Goal: Task Accomplishment & Management: Complete application form

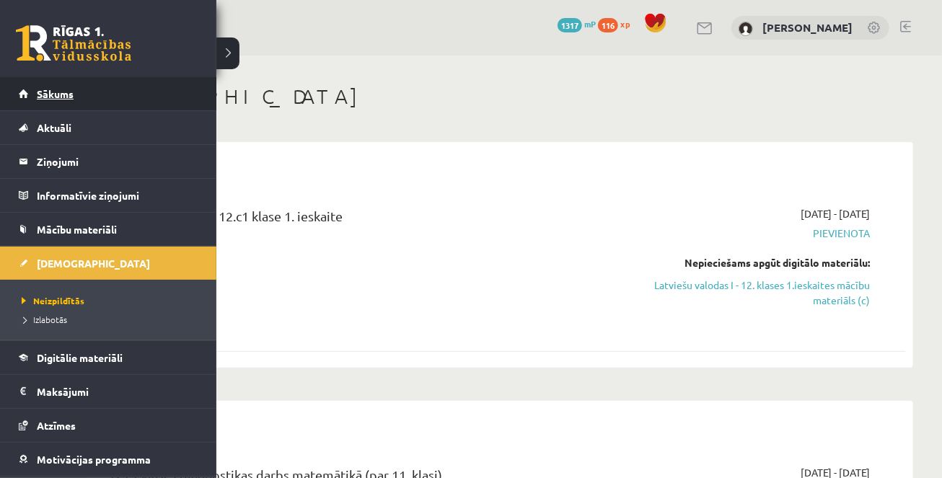
click at [45, 89] on span "Sākums" at bounding box center [55, 93] width 37 height 13
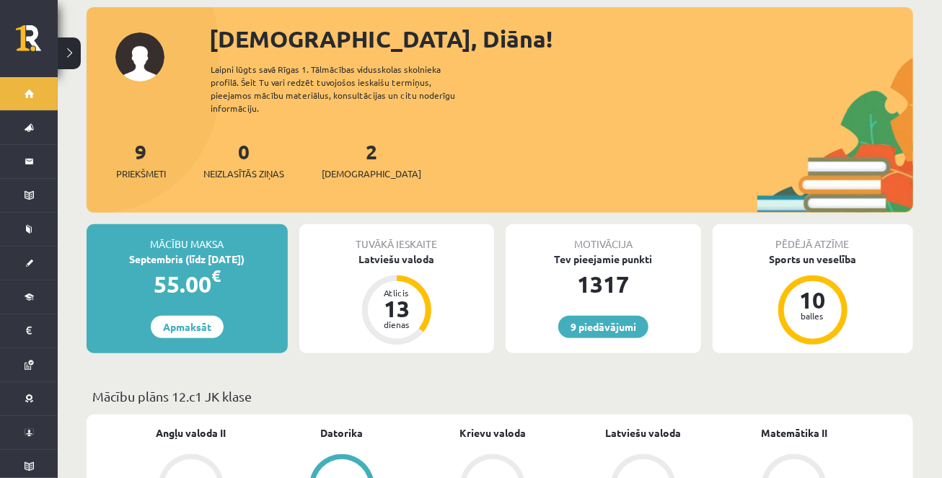
scroll to position [168, 0]
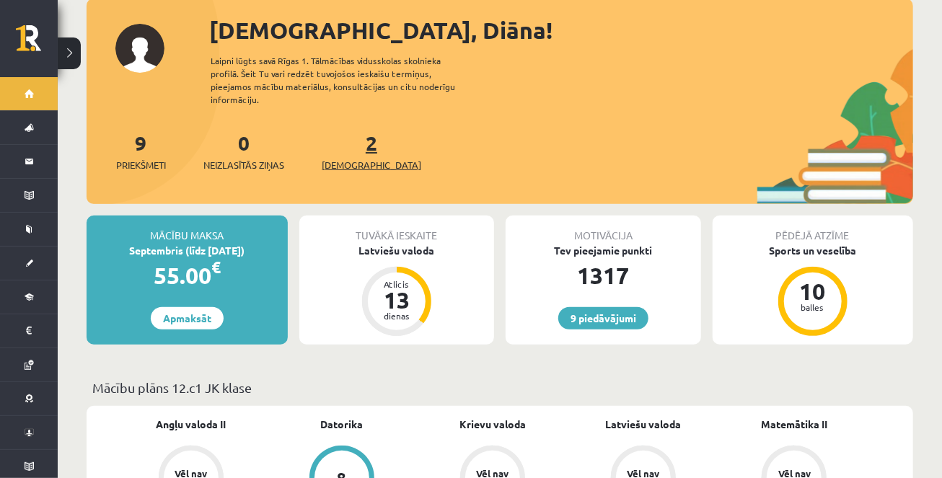
click at [356, 158] on span "[DEMOGRAPHIC_DATA]" at bounding box center [372, 165] width 100 height 14
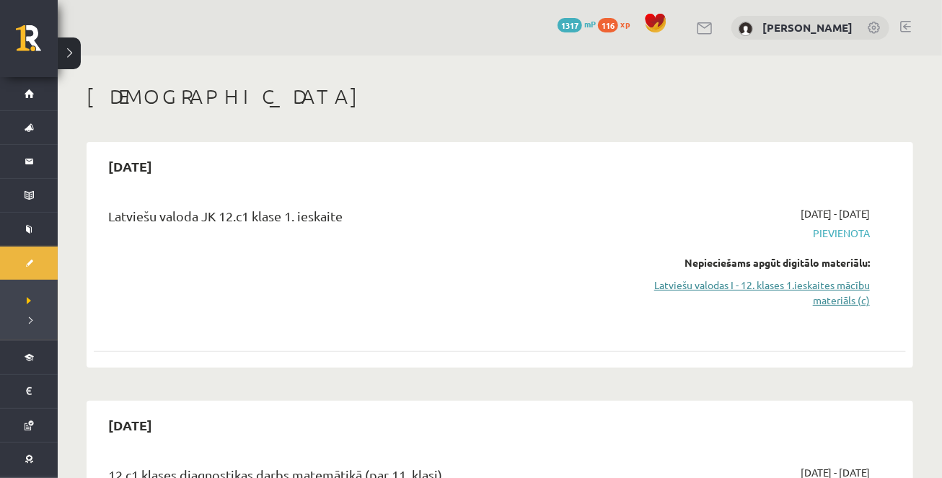
click at [790, 289] on link "Latviešu valodas I - 12. klases 1.ieskaites mācību materiāls (c)" at bounding box center [751, 293] width 240 height 30
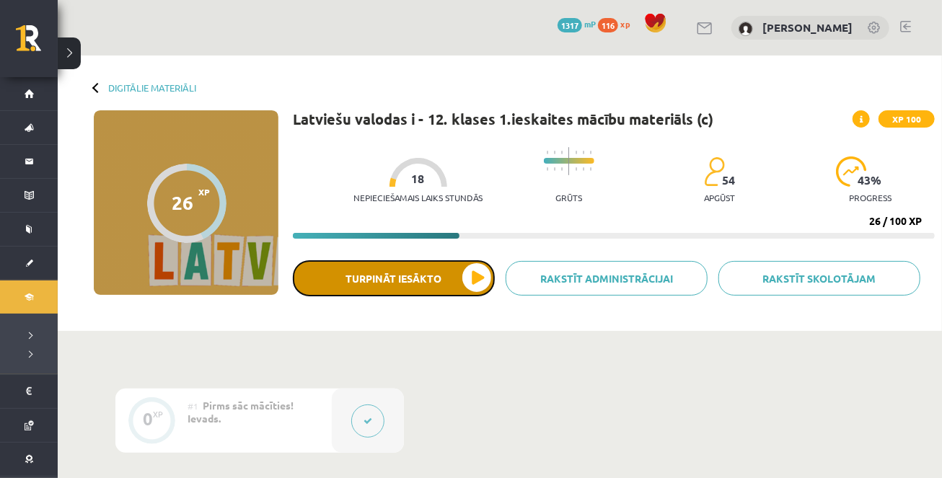
click at [464, 272] on button "Turpināt iesākto" at bounding box center [394, 278] width 202 height 36
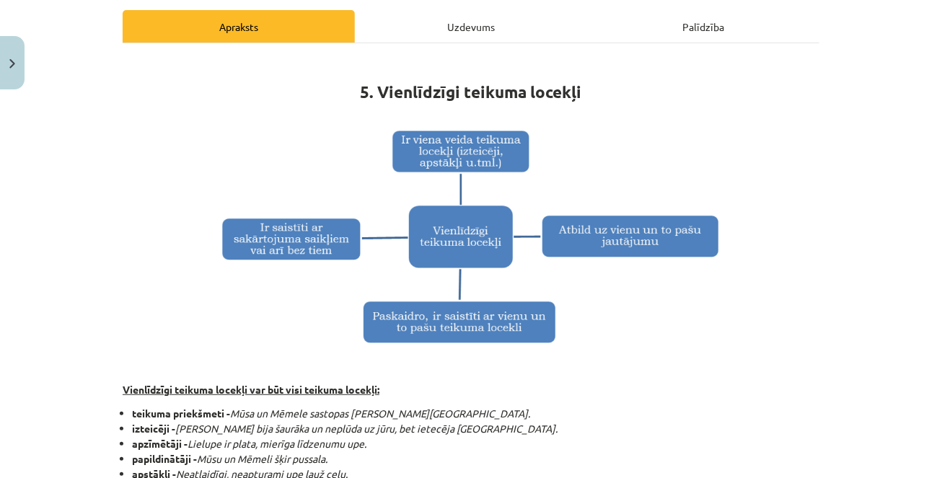
scroll to position [206, 0]
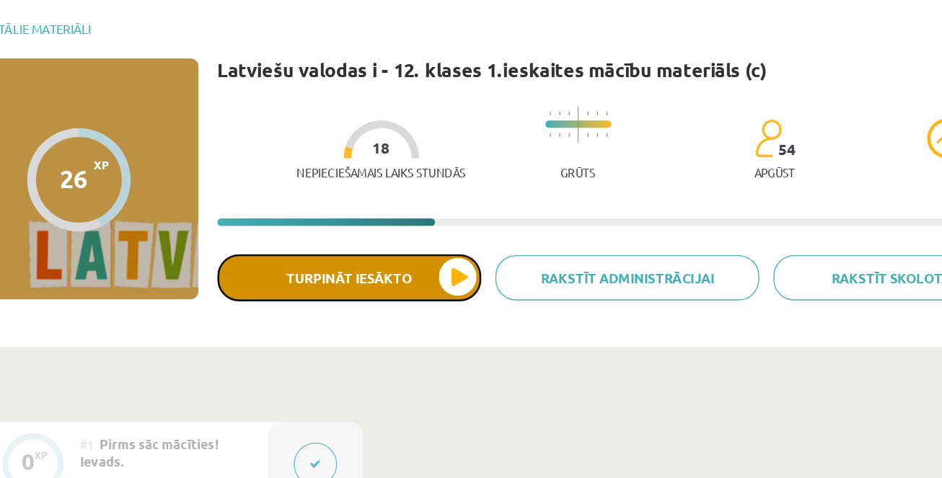
click at [393, 277] on button "Turpināt iesākto" at bounding box center [394, 278] width 202 height 36
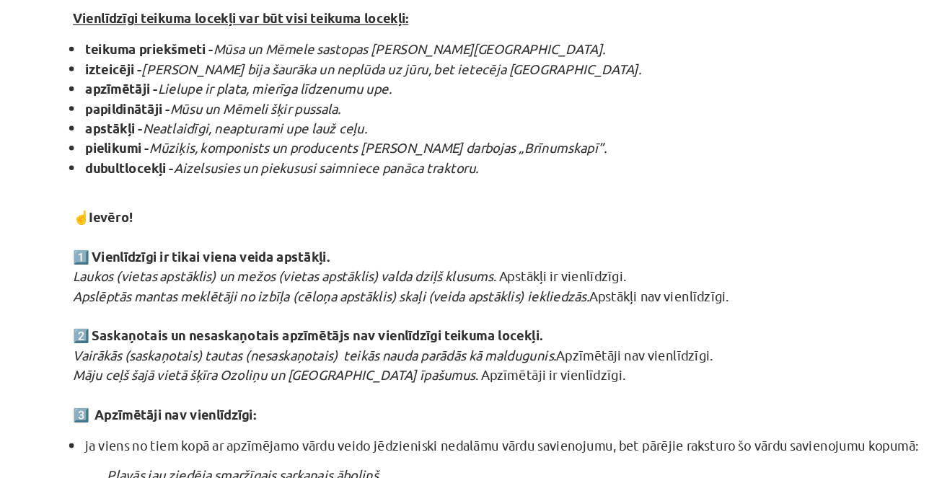
scroll to position [518, 0]
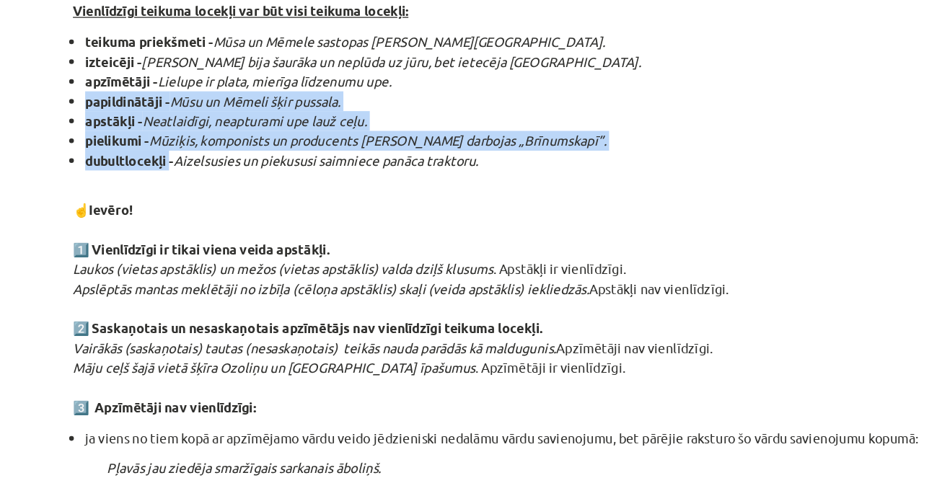
drag, startPoint x: 133, startPoint y: 143, endPoint x: 197, endPoint y: 185, distance: 76.0
click at [197, 185] on ul "teikuma priekšmeti - Mūsa un Mēmele sastopas pie [GEOGRAPHIC_DATA] izteicēji - …" at bounding box center [471, 143] width 697 height 106
copy ul "papildinātāji - Mūsu un Mēmeli šķir pussala. apstākļi - Neatlaidīgi, neapturami…"
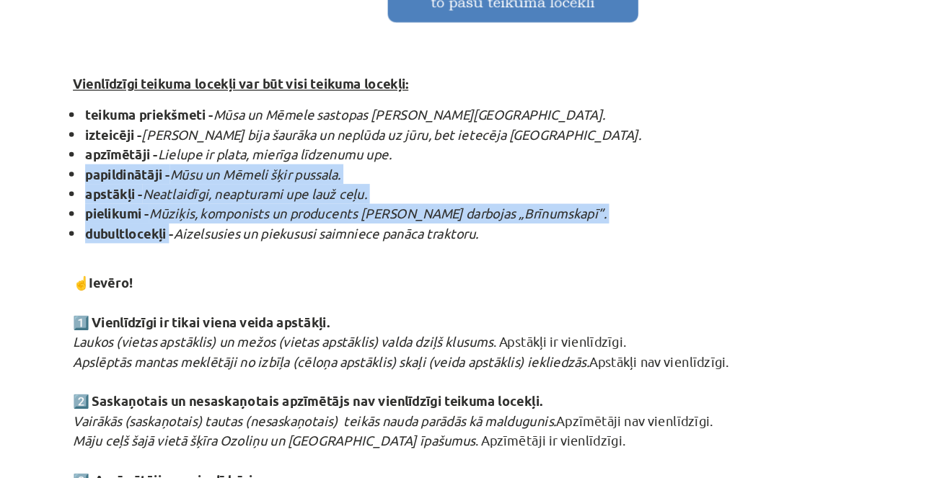
scroll to position [460, 0]
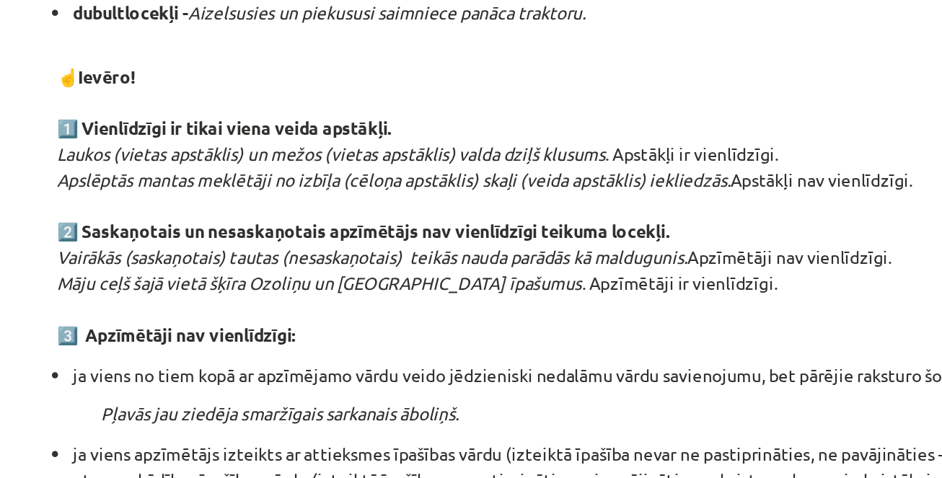
scroll to position [630, 0]
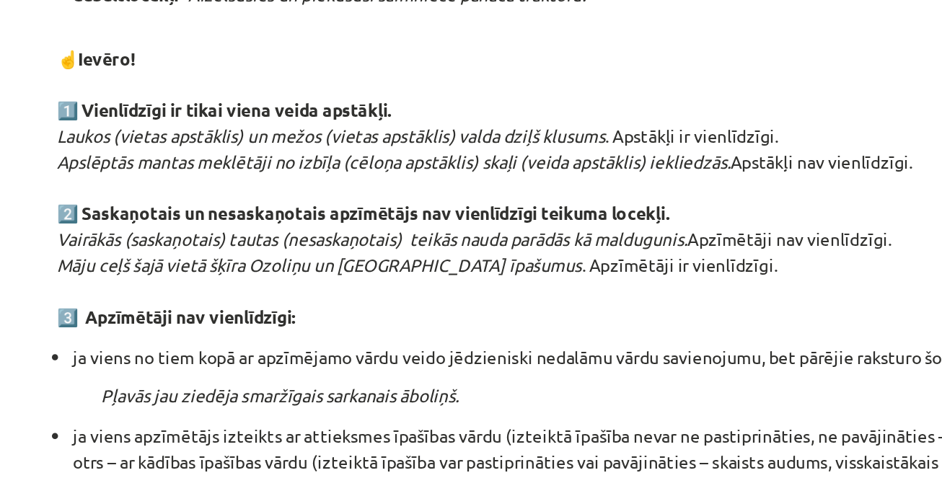
drag, startPoint x: 133, startPoint y: 202, endPoint x: 621, endPoint y: 220, distance: 488.1
click at [621, 220] on p "☝️Ievēro! 1️⃣ Vienlīdzīgi ir tikai viena veida apstākļi. Laukos (vietas apstākl…" at bounding box center [471, 183] width 697 height 182
copy p "Saskaņotais un nesaskaņotais apzīmētājs nav vienlīdzīgi teikuma locekļi. Vairāk…"
click at [357, 247] on p "☝️Ievēro! 1️⃣ Vienlīdzīgi ir tikai viena veida apstākļi. Laukos (vietas apstākl…" at bounding box center [471, 183] width 697 height 182
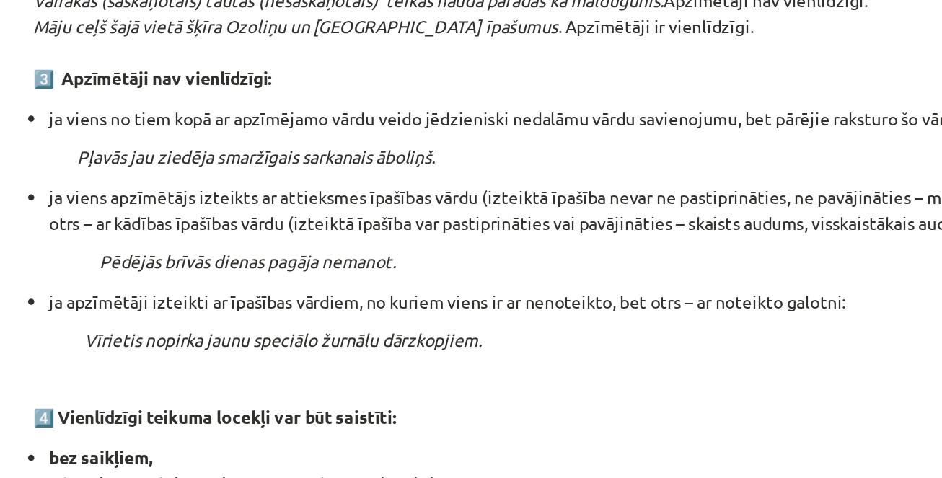
scroll to position [774, 0]
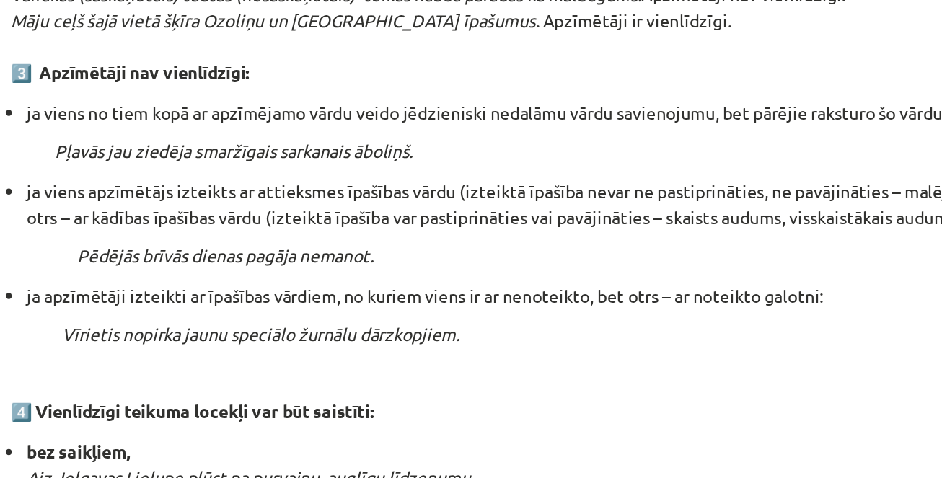
click at [385, 247] on li "ja apzīmētāji izteikti ar īpašības vārdiem, no kuriem viens ir ar nenoteikto, b…" at bounding box center [476, 253] width 688 height 15
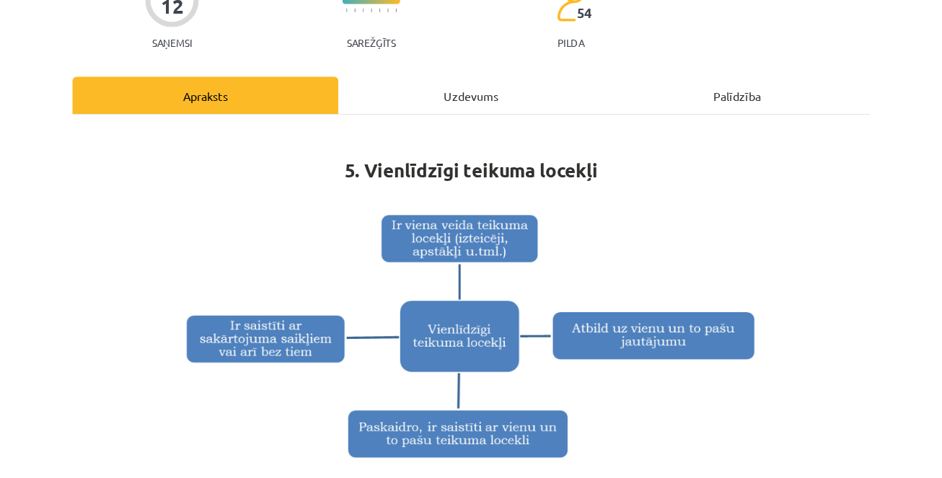
scroll to position [133, 0]
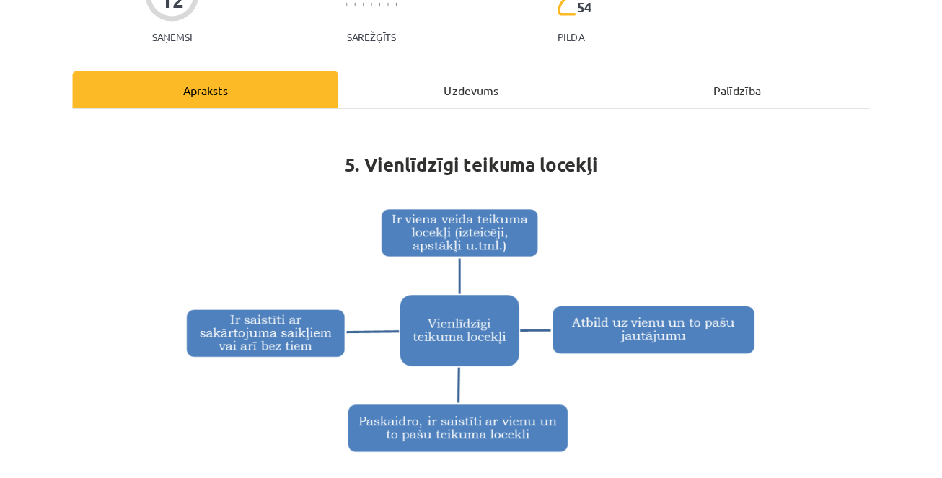
click at [408, 205] on img at bounding box center [470, 306] width 509 height 224
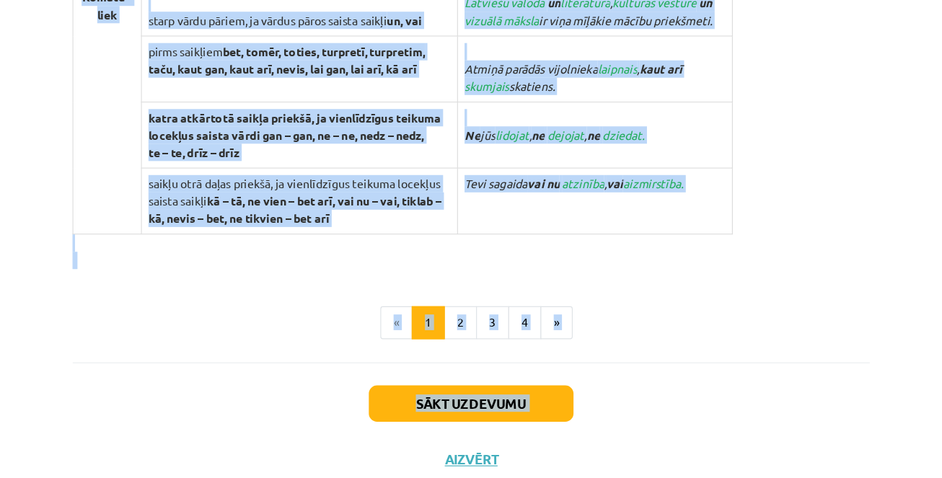
scroll to position [1510, 0]
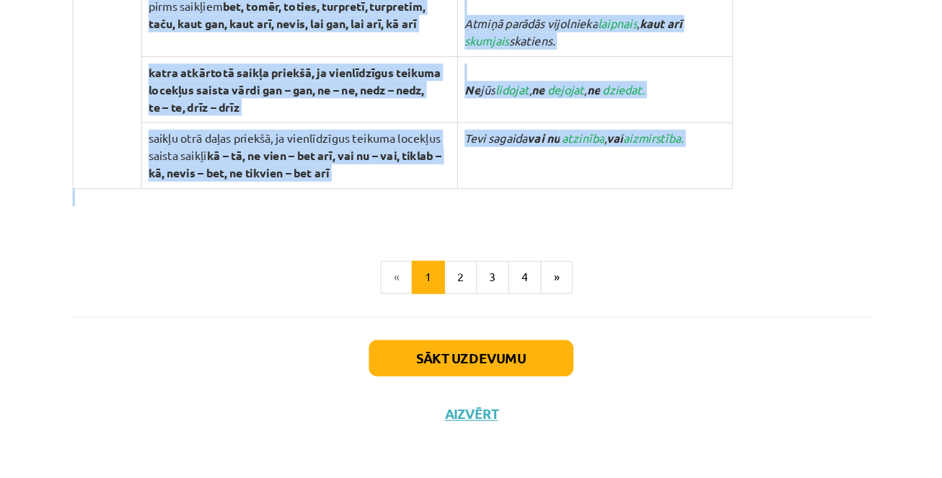
drag, startPoint x: 122, startPoint y: 72, endPoint x: 339, endPoint y: 227, distance: 266.5
copy div "Loremipsumd sitamet consect adi eli sedd eiusmod tempori: utlabor etdolorema - …"
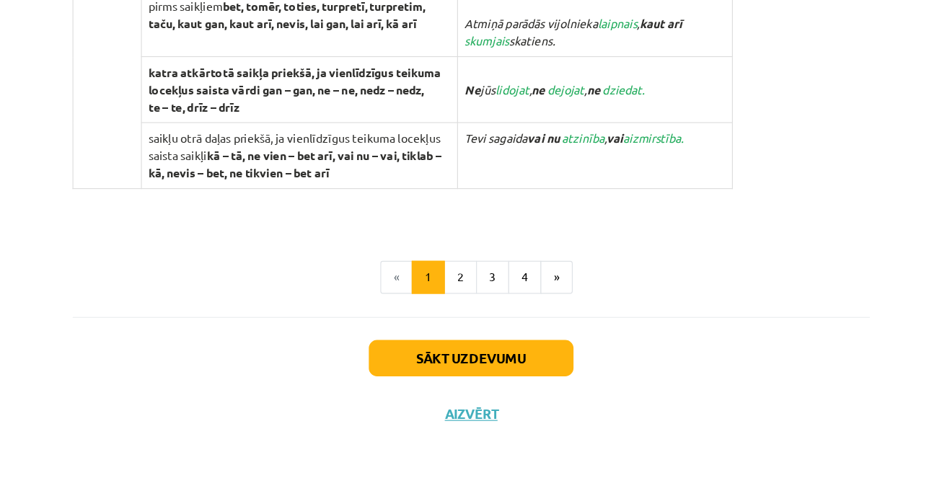
click at [303, 242] on p at bounding box center [471, 241] width 697 height 30
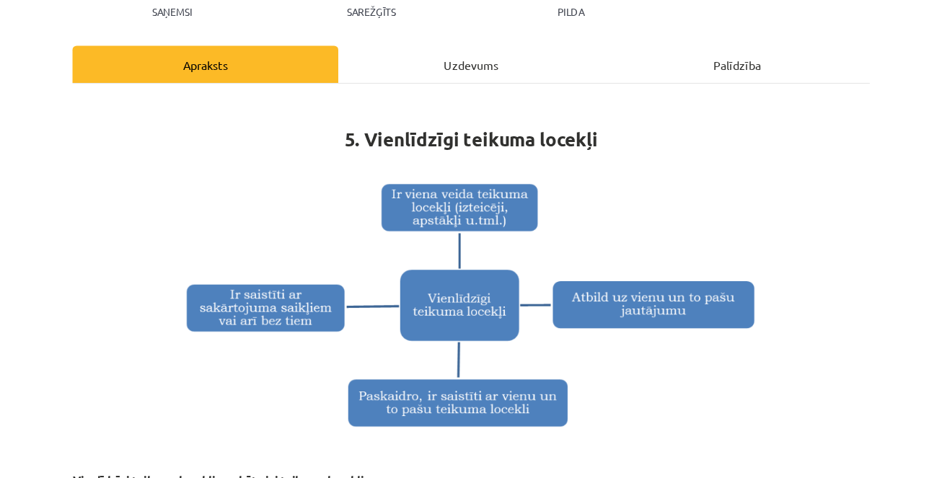
scroll to position [115, 0]
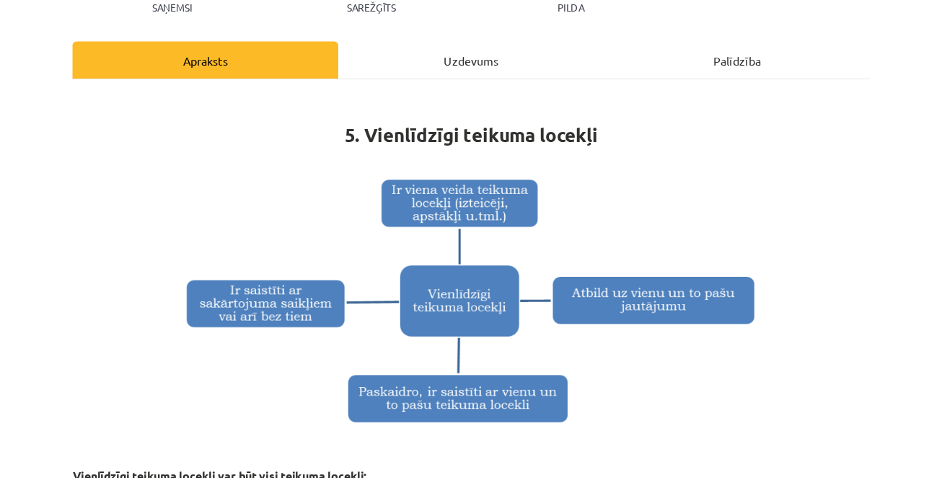
click at [303, 242] on img at bounding box center [470, 324] width 509 height 224
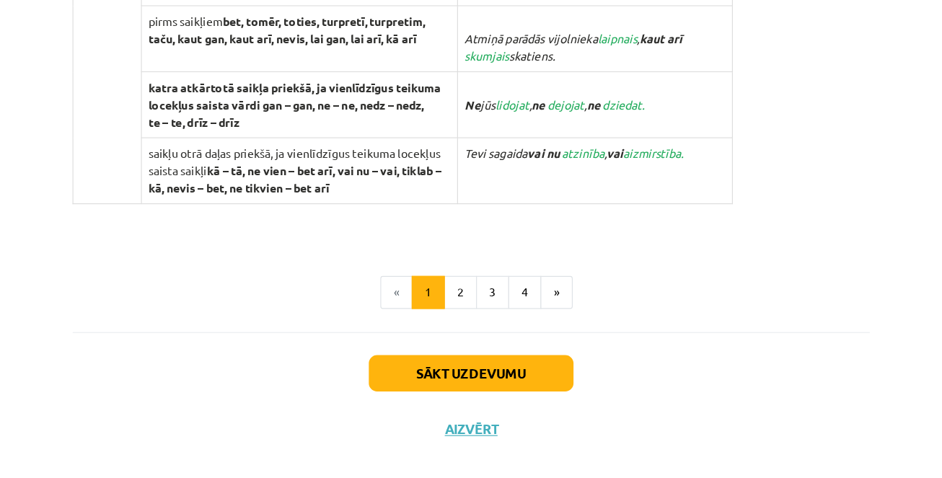
scroll to position [1510, 0]
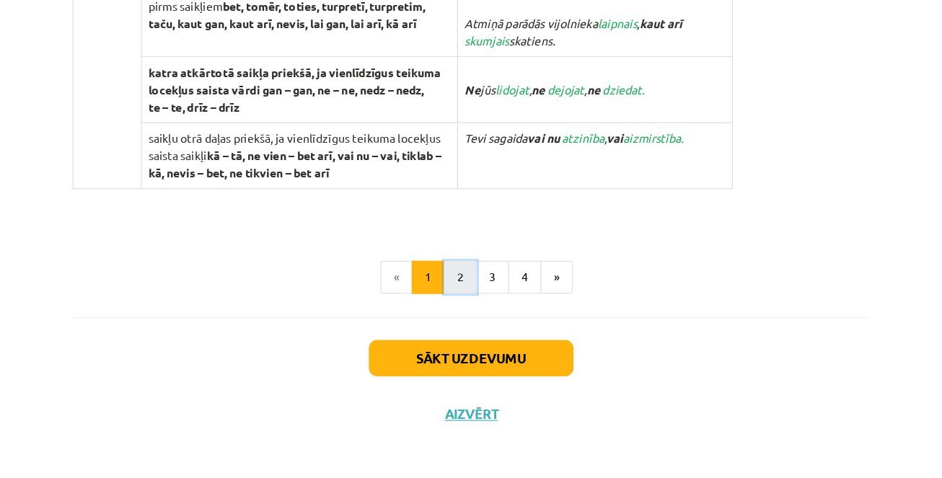
click at [465, 310] on button "2" at bounding box center [461, 303] width 29 height 29
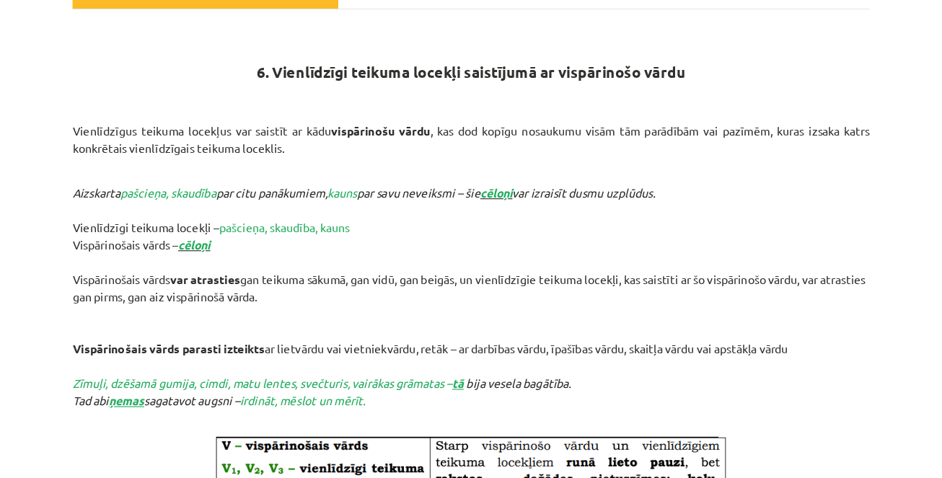
scroll to position [238, 0]
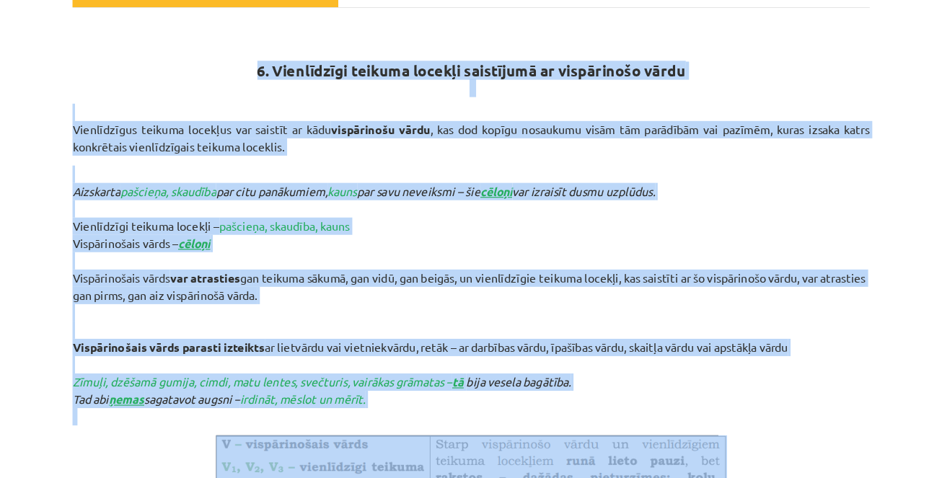
drag, startPoint x: 285, startPoint y: 61, endPoint x: 377, endPoint y: 372, distance: 324.2
copy div "3. Loremipsumd sitamet consect adipiscing el seddoeiusmo tempo Incididuntut lab…"
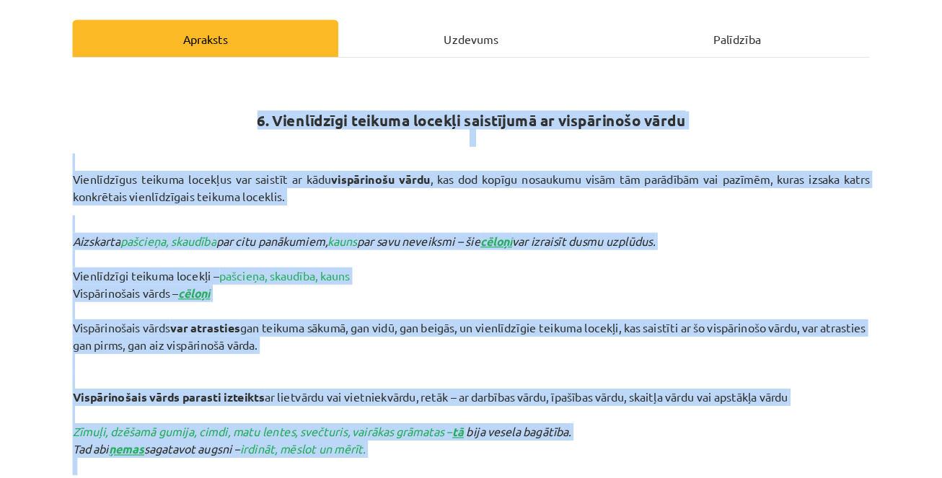
scroll to position [216, 0]
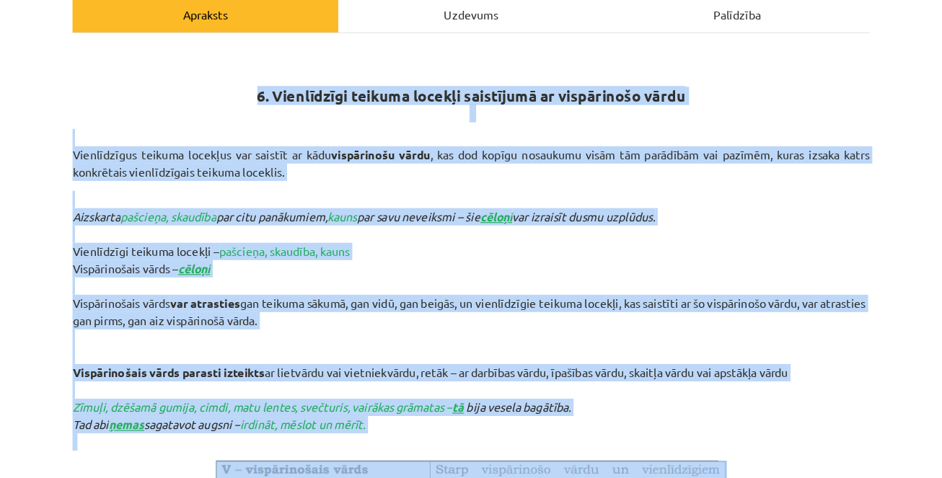
copy div "3. Loremipsumd sitamet consect adipiscing el seddoeiusmo tempo Incididuntut lab…"
click at [520, 227] on p "[PERSON_NAME], skaudība par citu panākumiem, kauns par savu neveiksmi – šie cēl…" at bounding box center [471, 280] width 697 height 227
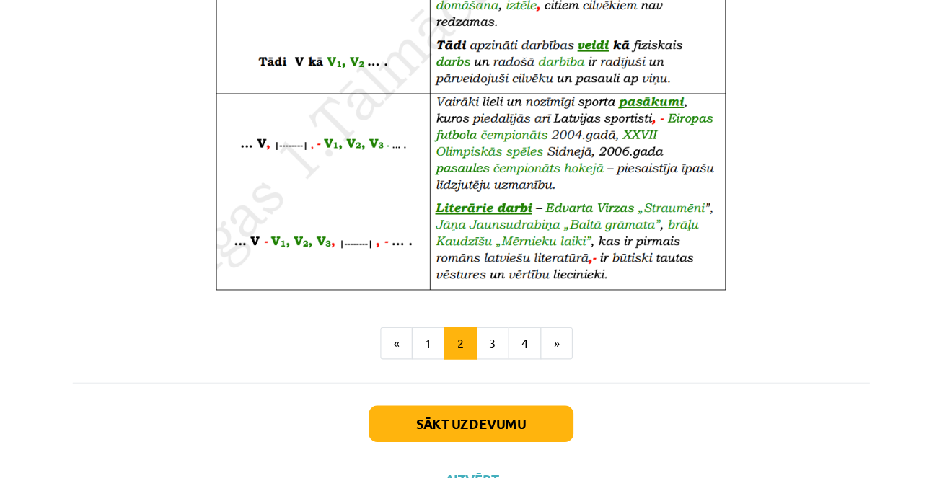
scroll to position [945, 0]
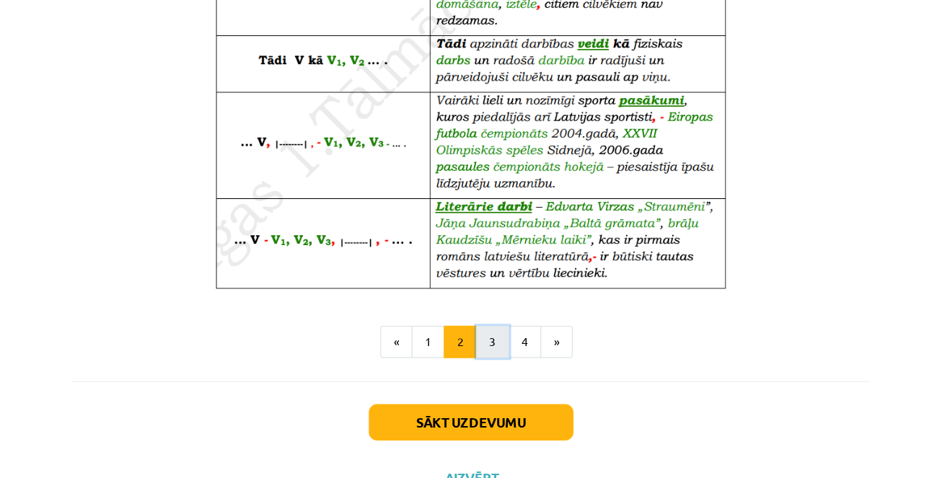
click at [493, 301] on button "3" at bounding box center [490, 299] width 29 height 29
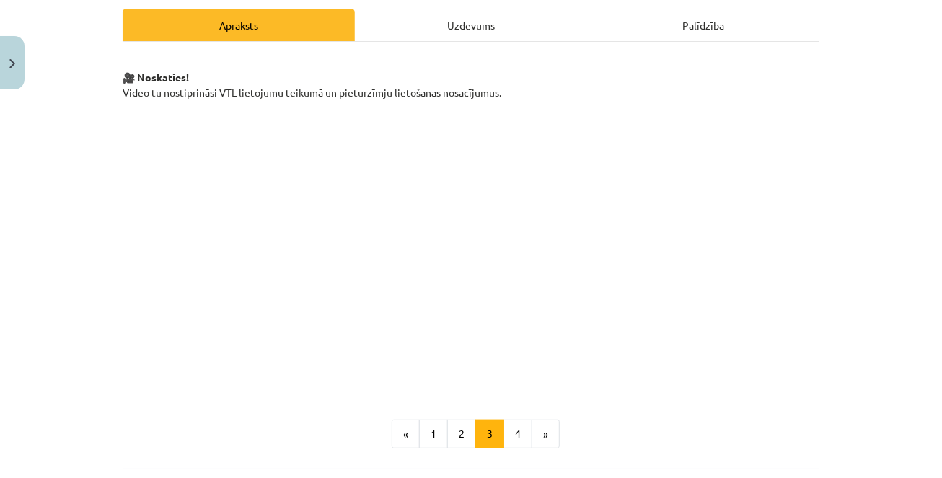
scroll to position [339, 0]
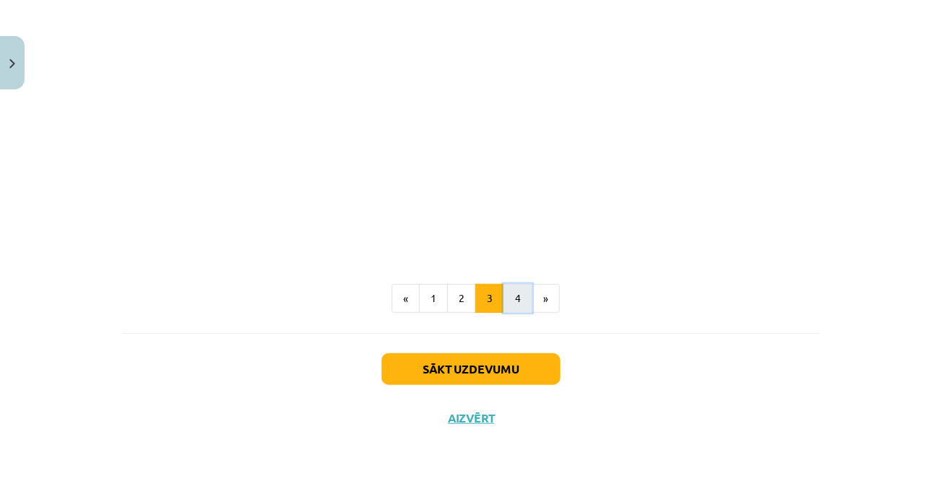
click at [516, 297] on button "4" at bounding box center [518, 298] width 29 height 29
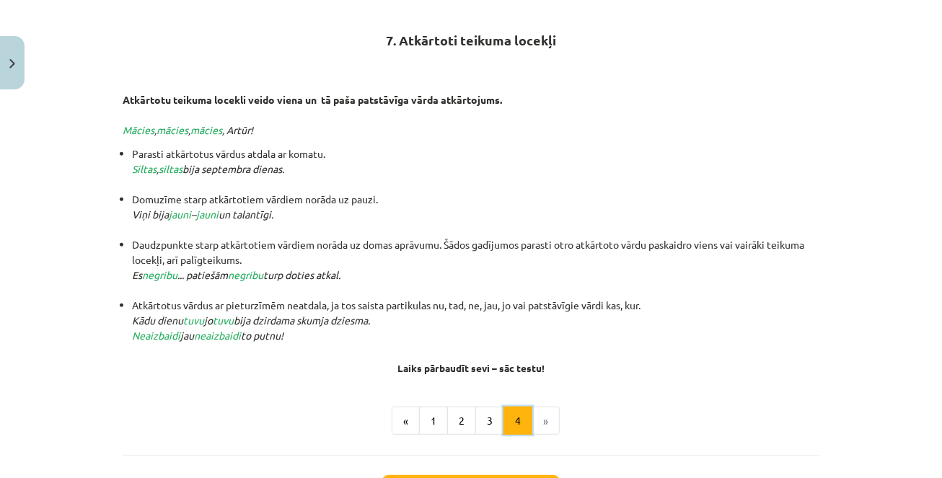
scroll to position [258, 0]
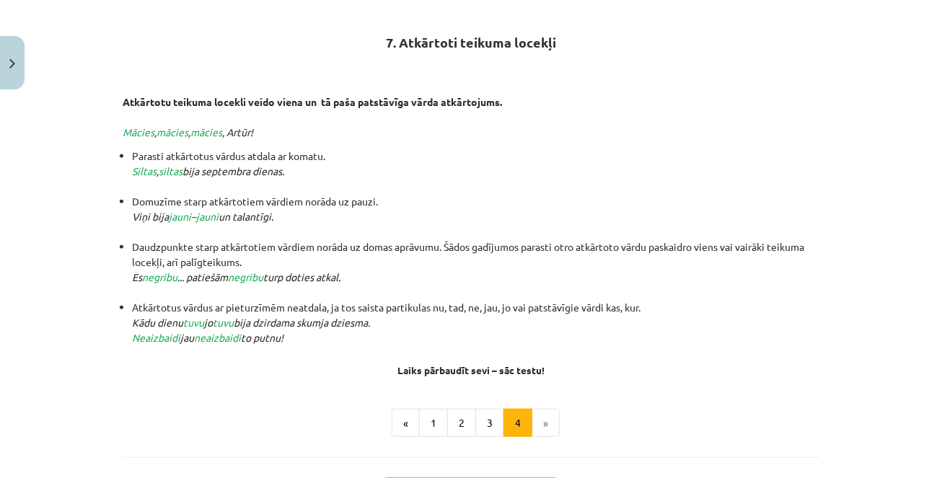
drag, startPoint x: 123, startPoint y: 98, endPoint x: 321, endPoint y: 332, distance: 306.6
click at [321, 332] on div "7. Atkārtoti teikuma locekļi Atkārtotu teikuma locekli veido viena un tā paša p…" at bounding box center [471, 189] width 697 height 376
copy div "Atkārtotu teikuma locekli veido viena un tā paša patstāvīga vārda atkārtojums. …"
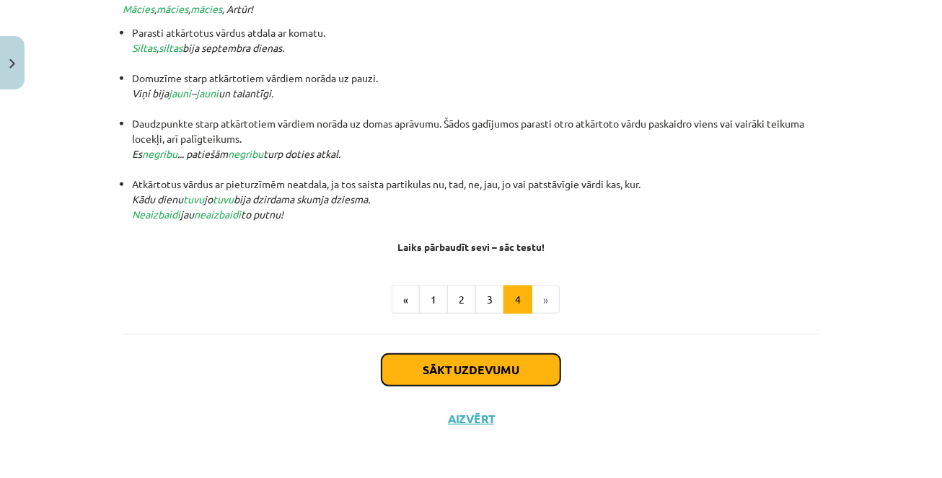
click at [440, 375] on button "Sākt uzdevumu" at bounding box center [471, 370] width 179 height 32
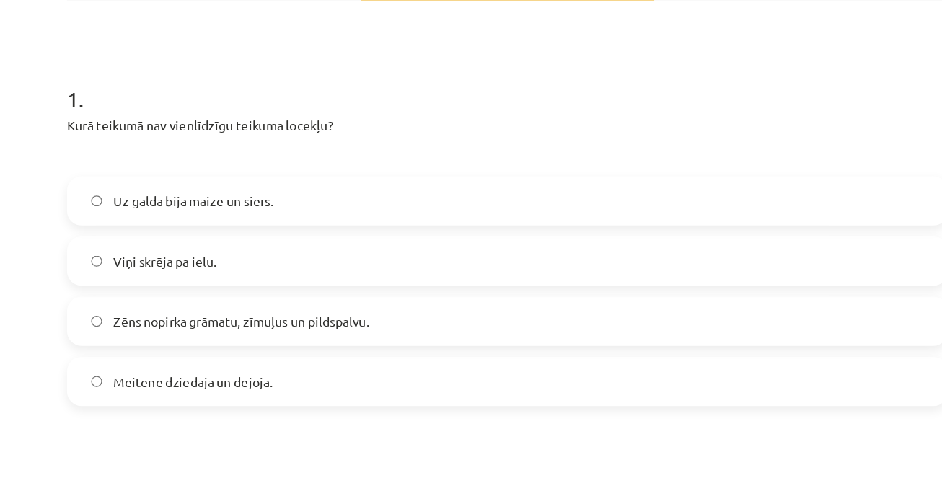
scroll to position [190, 0]
click at [228, 258] on span "Viņi skrēja pa ielu." at bounding box center [200, 260] width 82 height 15
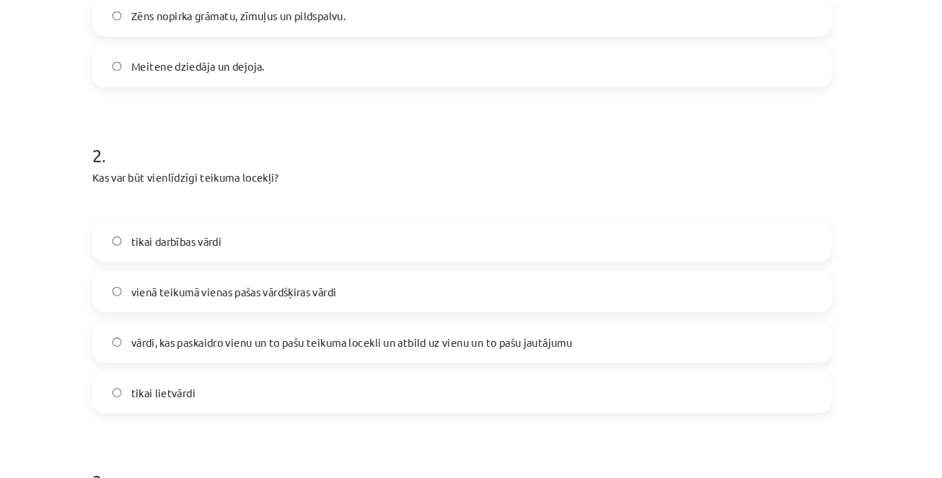
scroll to position [497, 0]
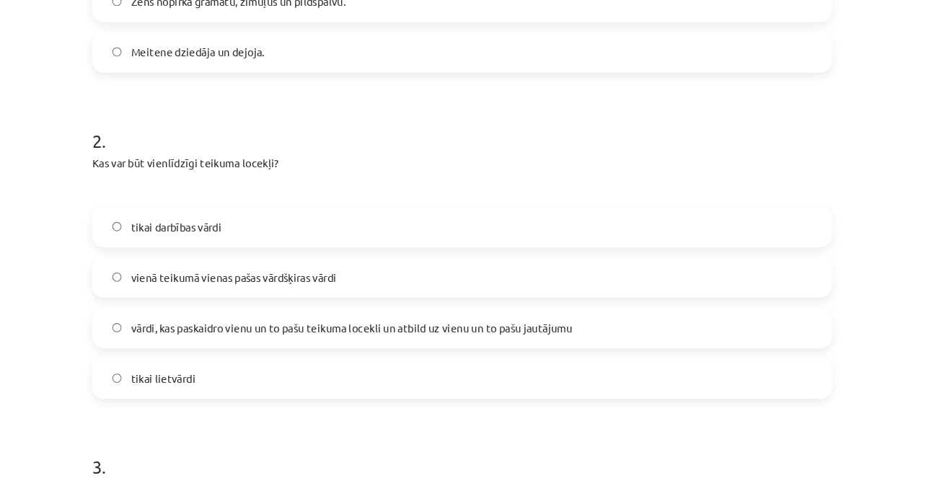
click at [215, 316] on label "vārdi, kas paskaidro vienu un to pašu teikuma locekli un atbild uz vienu un to …" at bounding box center [471, 309] width 694 height 36
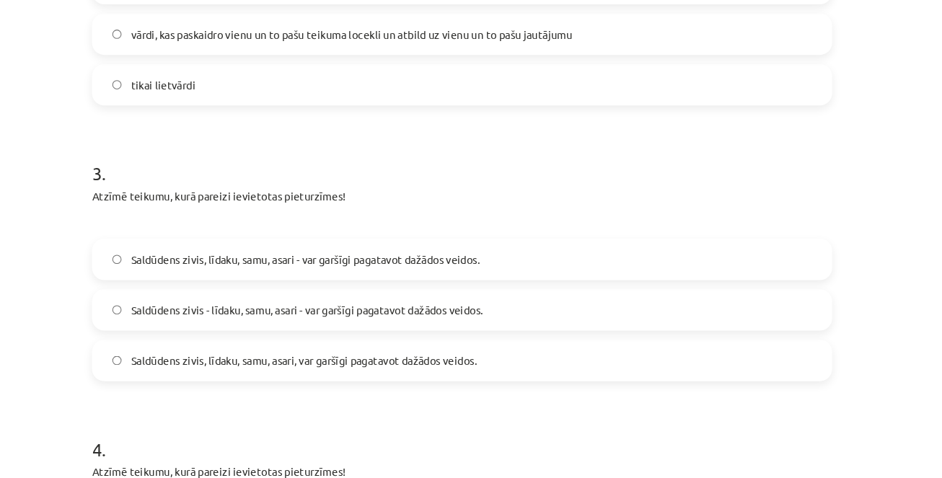
scroll to position [777, 0]
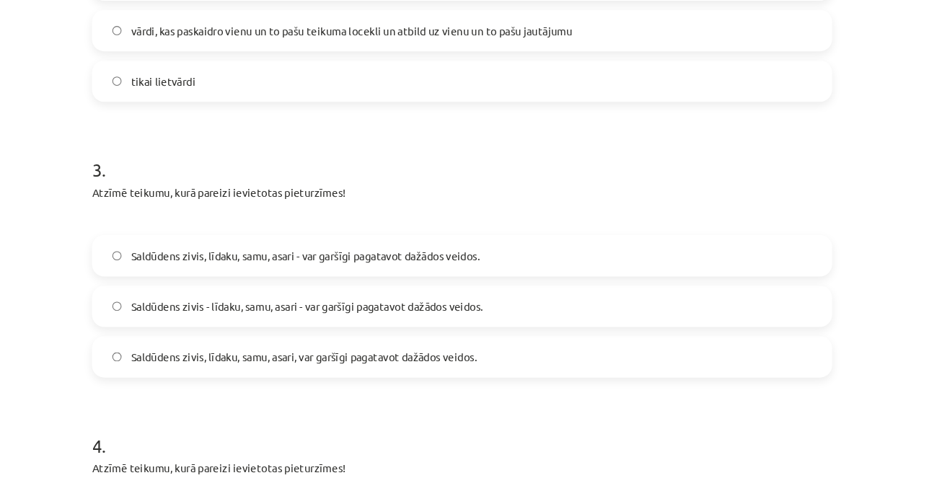
click at [317, 232] on label "Saldūdens zivis, līdaku, samu, asari - var garšīgi pagatavot dažādos veidos." at bounding box center [471, 241] width 694 height 36
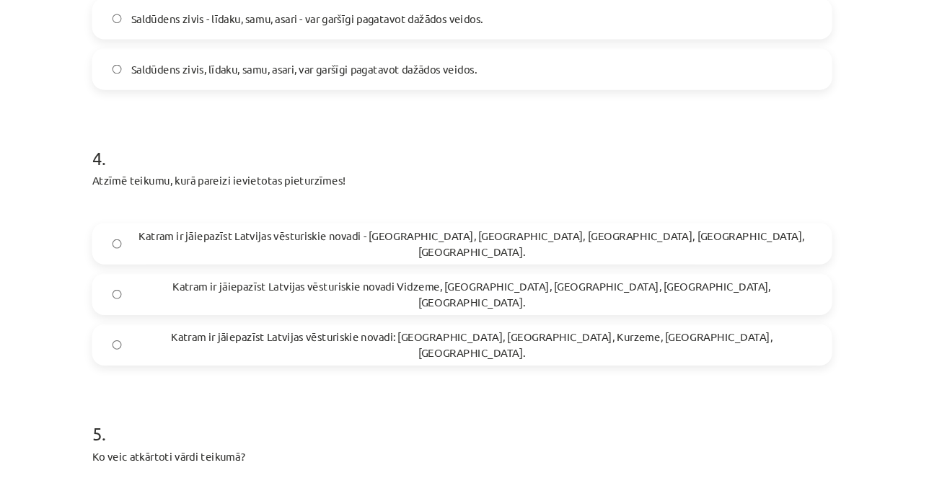
scroll to position [1050, 0]
click at [343, 235] on span "Katram ir jāiepazīst Latvijas vēsturiskie novadi - [GEOGRAPHIC_DATA], [GEOGRAPH…" at bounding box center [479, 228] width 641 height 30
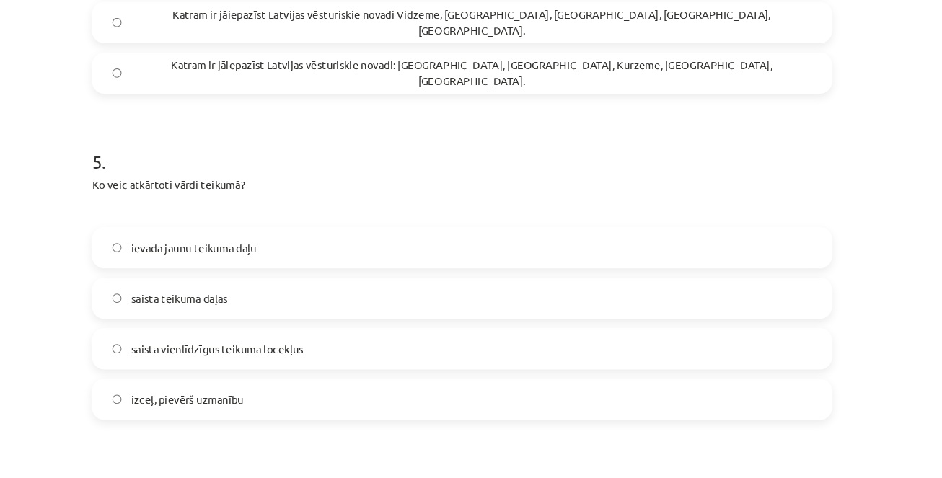
scroll to position [1305, 0]
click at [268, 373] on label "izceļ, pievērš uzmanību" at bounding box center [471, 375] width 694 height 36
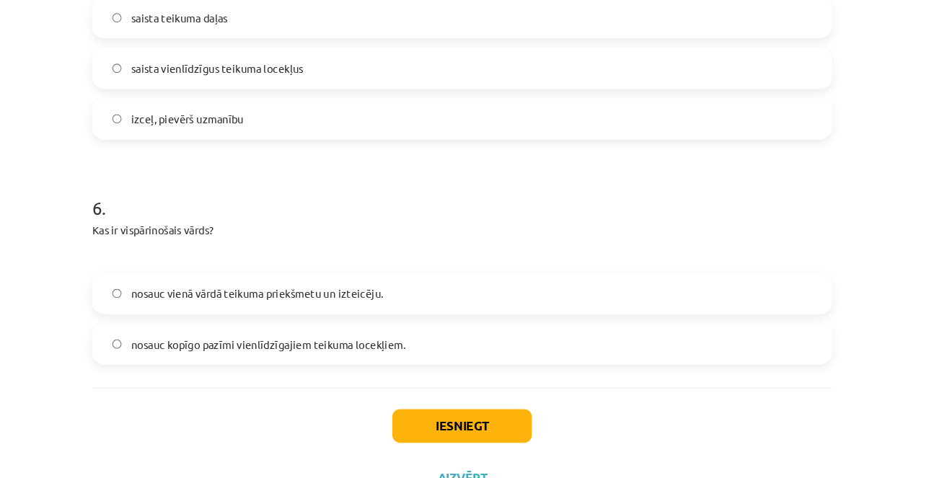
scroll to position [1569, 0]
click at [203, 327] on span "nosauc kopīgo pazīmi vienlīdzīgajiem teikuma locekļiem." at bounding box center [288, 323] width 258 height 15
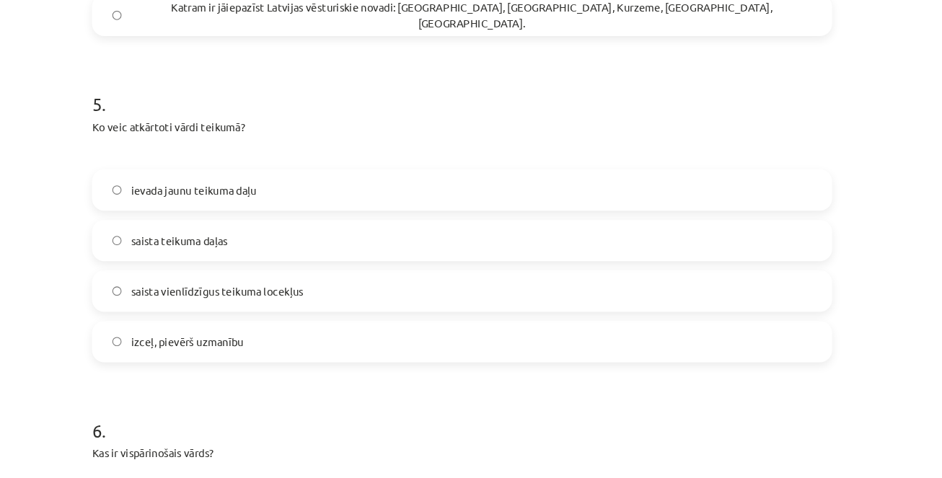
scroll to position [0, 0]
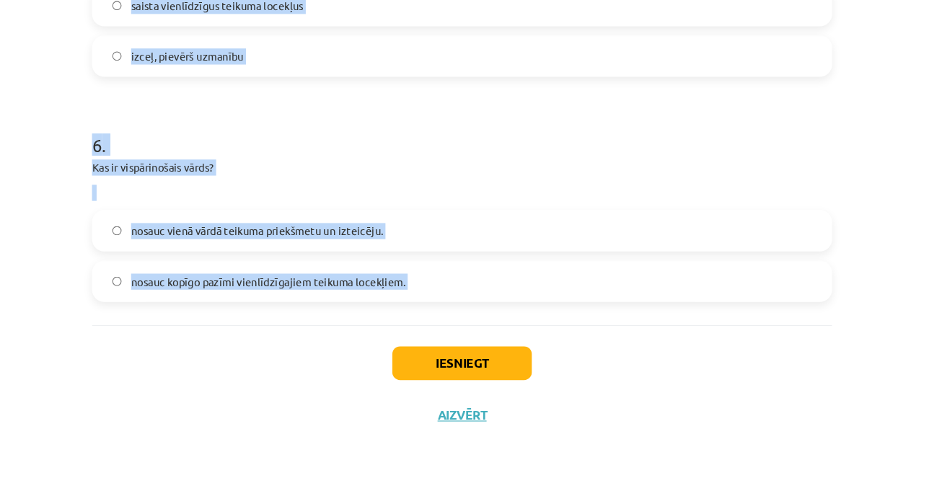
drag, startPoint x: 125, startPoint y: 316, endPoint x: 222, endPoint y: 342, distance: 100.8
copy form "4 . Lore ipsumdo sit ametconsect adipisc elitsed? Do eiusm temp incid ut labor.…"
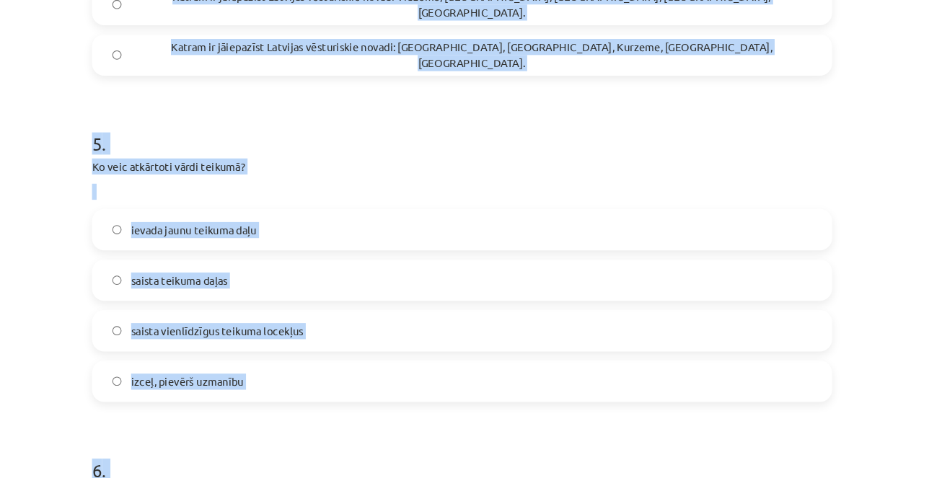
scroll to position [1200, 0]
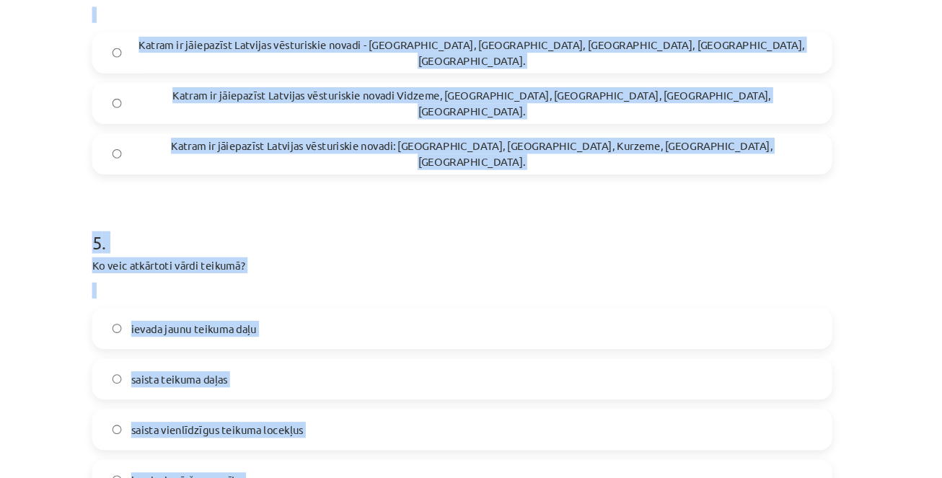
click at [85, 201] on div "Mācību tēma: Latviešu valodas i - 12. klases 1.ieskaites mācību materiāls (c) #…" at bounding box center [471, 239] width 942 height 478
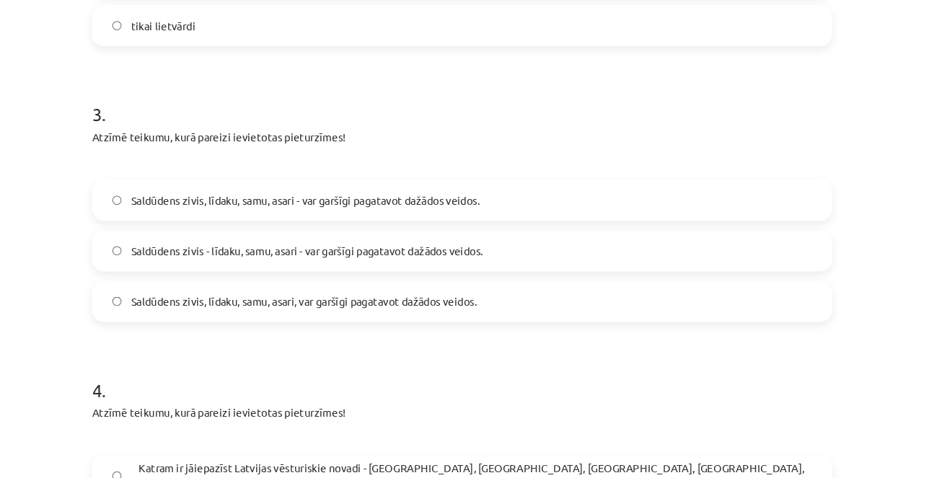
scroll to position [801, 0]
click at [147, 269] on label "Saldūdens zivis - līdaku, samu, asari - var garšīgi pagatavot dažādos veidos." at bounding box center [471, 265] width 694 height 36
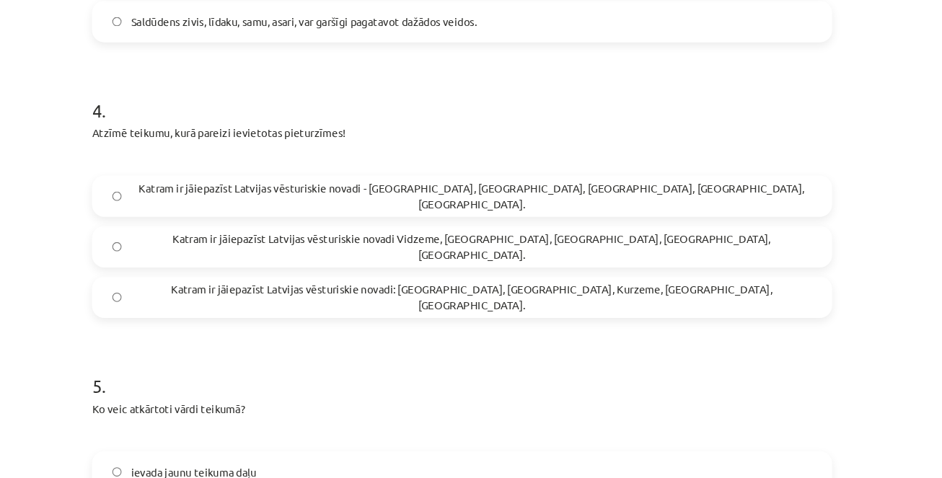
scroll to position [1066, 0]
click at [253, 302] on span "Katram ir jāiepazīst Latvijas vēsturiskie novadi: [GEOGRAPHIC_DATA], [GEOGRAPHI…" at bounding box center [479, 307] width 641 height 30
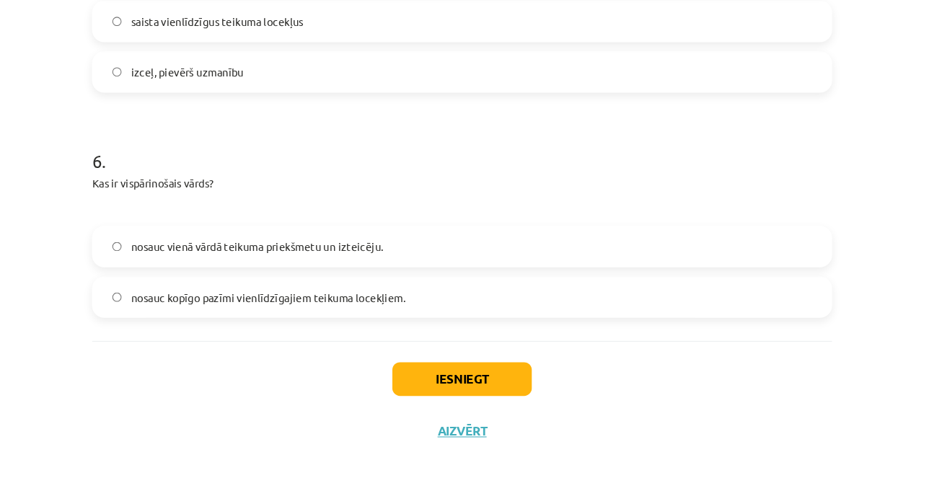
scroll to position [1586, 0]
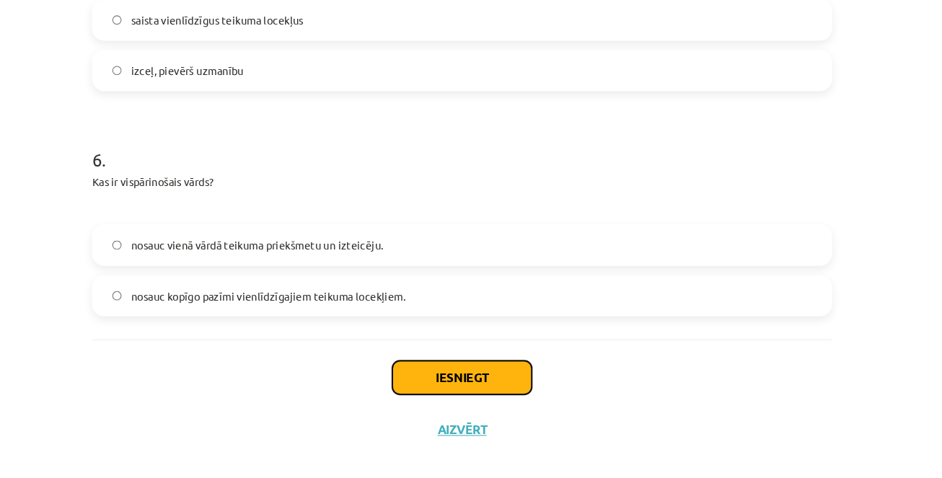
click at [439, 385] on button "Iesniegt" at bounding box center [471, 384] width 131 height 32
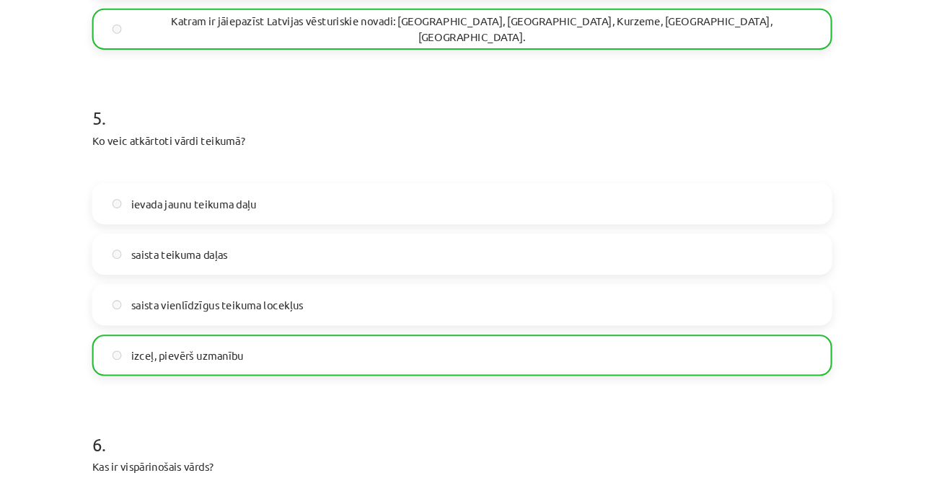
scroll to position [1645, 0]
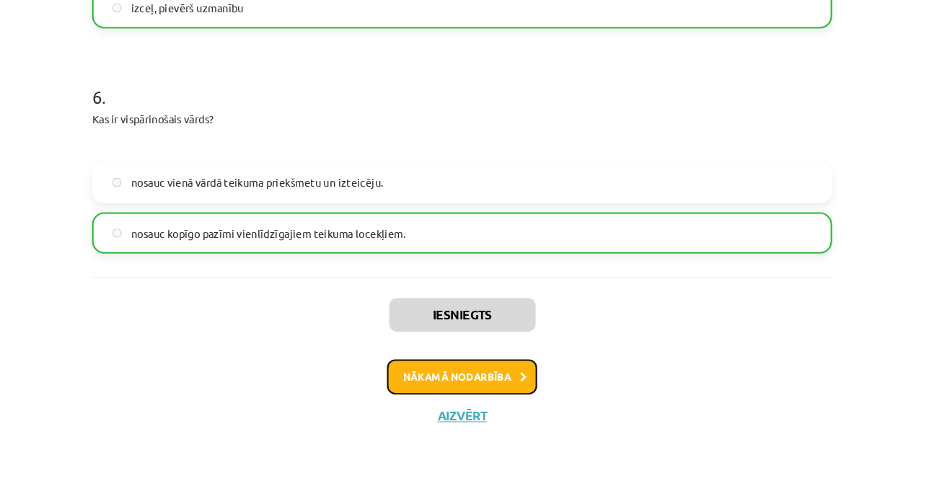
click at [449, 384] on button "Nākamā nodarbība" at bounding box center [470, 383] width 141 height 33
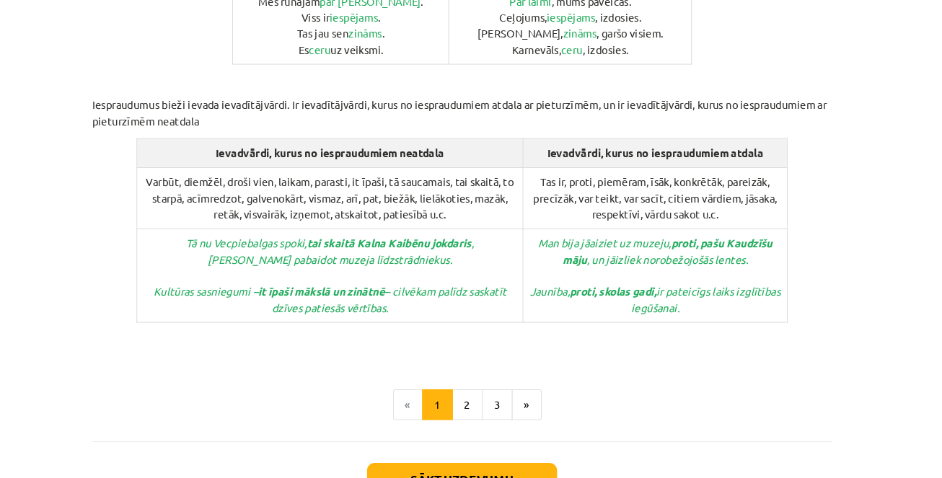
scroll to position [791, 0]
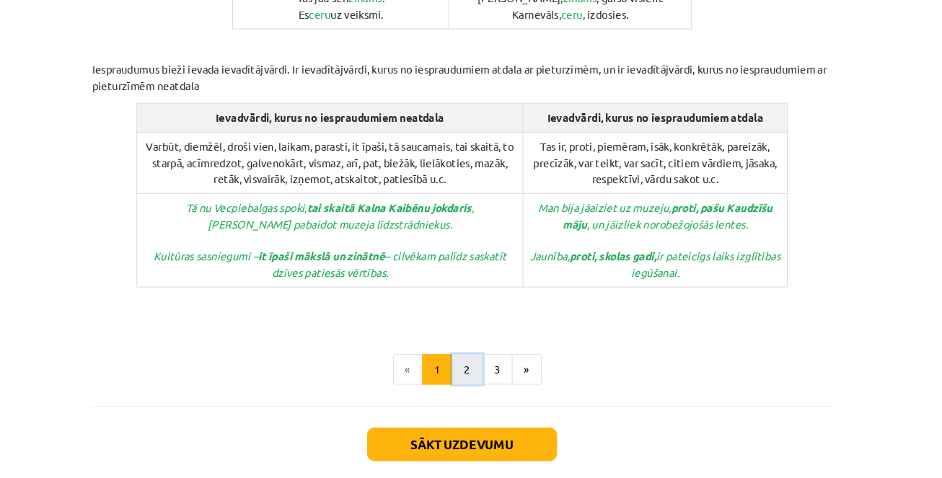
click at [469, 334] on button "2" at bounding box center [476, 348] width 29 height 29
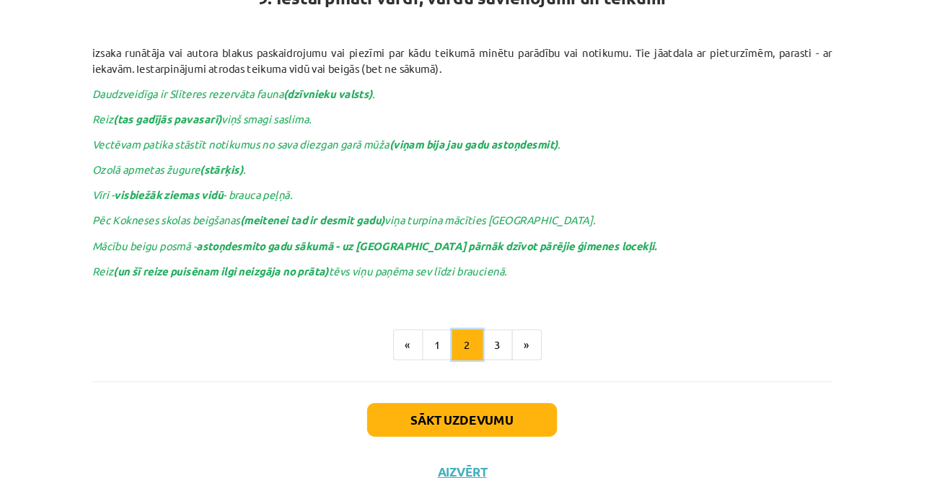
scroll to position [258, 0]
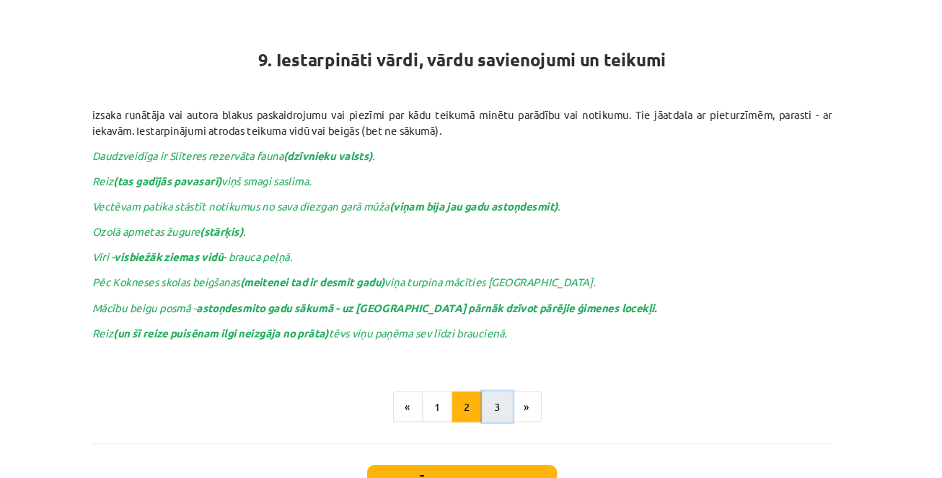
click at [497, 377] on button "3" at bounding box center [504, 383] width 29 height 29
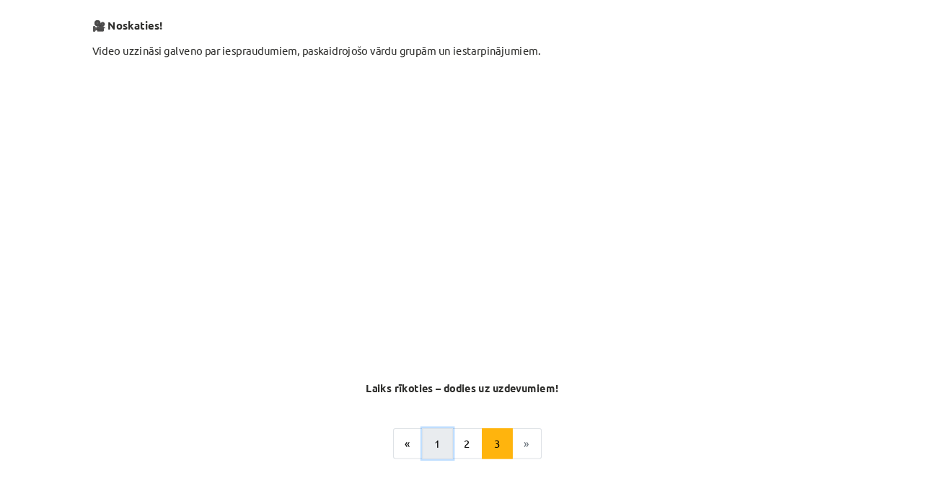
click at [442, 406] on button "1" at bounding box center [448, 417] width 29 height 29
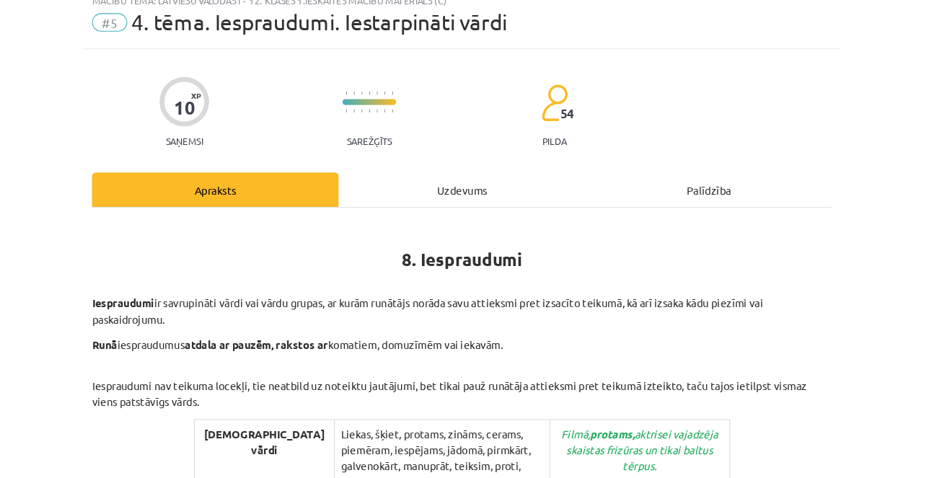
scroll to position [0, 0]
